Goal: Navigation & Orientation: Find specific page/section

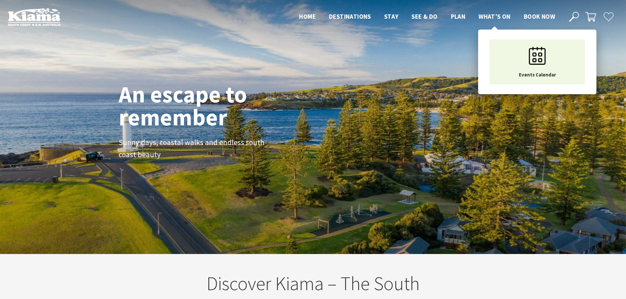
click at [492, 16] on span "What’s On" at bounding box center [494, 16] width 32 height 8
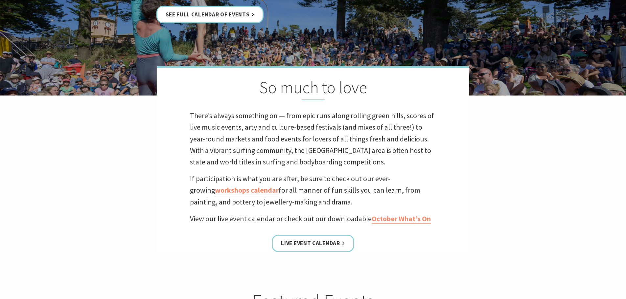
scroll to position [131, 0]
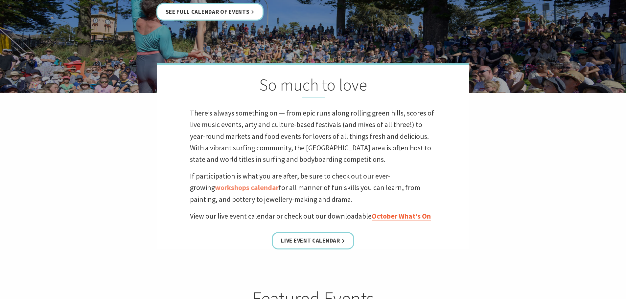
click at [399, 216] on link "October What’s On" at bounding box center [400, 217] width 59 height 10
